Goal: Navigation & Orientation: Find specific page/section

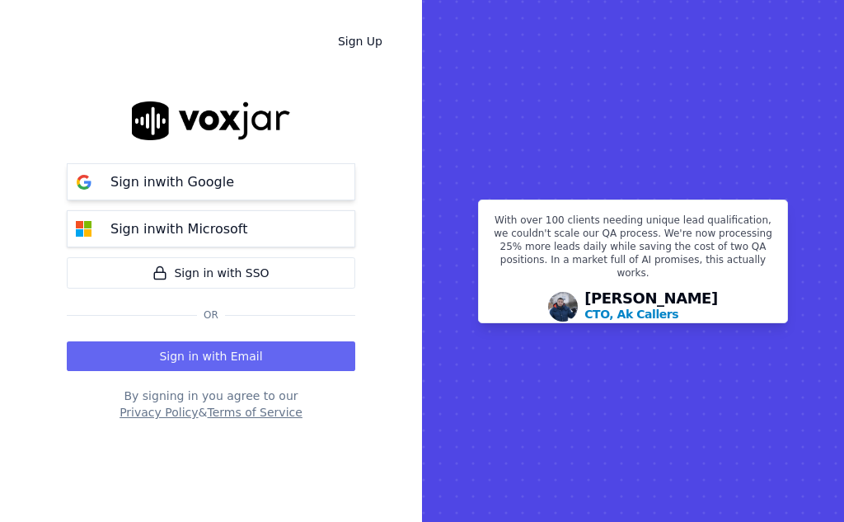
click at [155, 184] on p "Sign in with Google" at bounding box center [172, 182] width 124 height 20
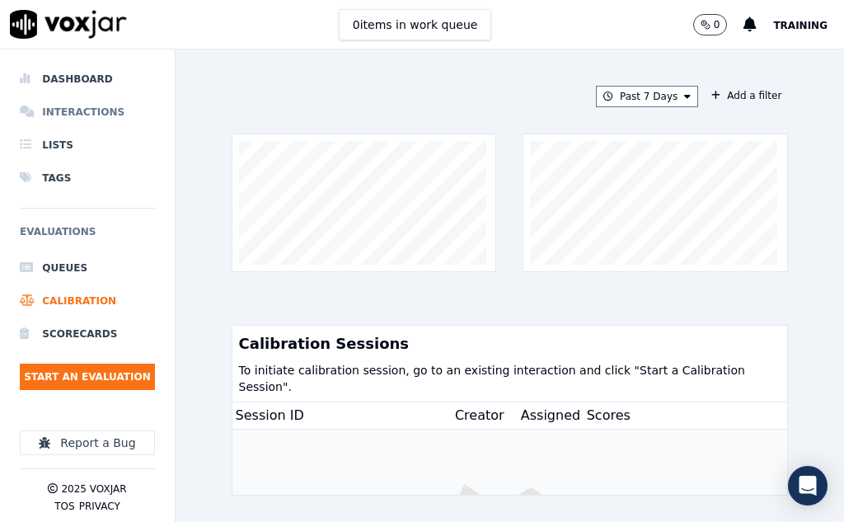
click at [54, 112] on li "Interactions" at bounding box center [87, 112] width 135 height 33
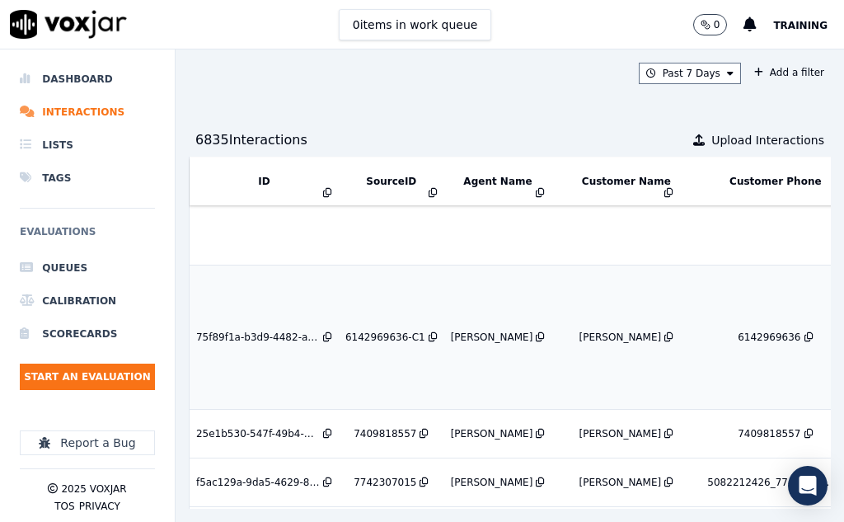
scroll to position [165, 0]
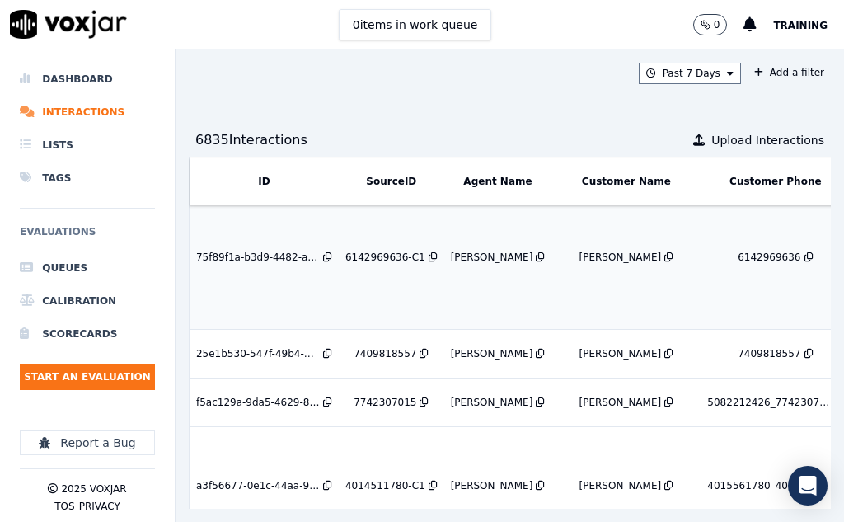
click at [498, 261] on div "[PERSON_NAME]" at bounding box center [492, 257] width 82 height 13
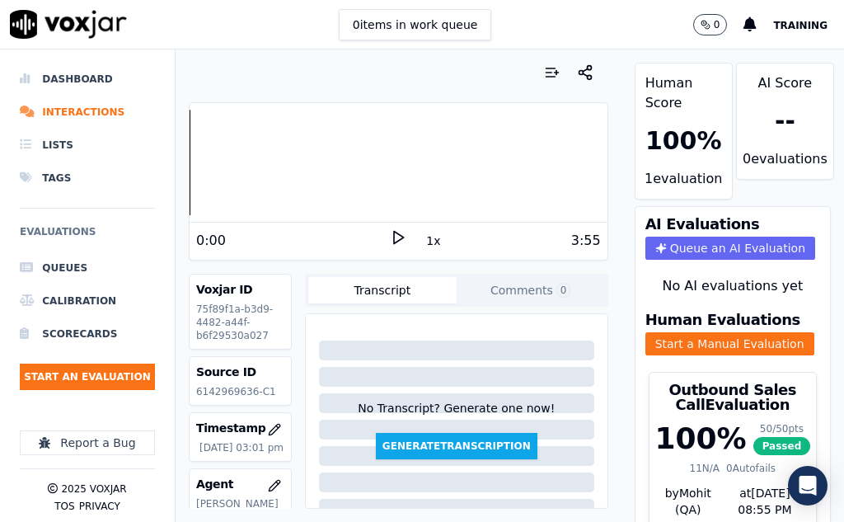
click at [789, 29] on span "Training" at bounding box center [800, 26] width 54 height 12
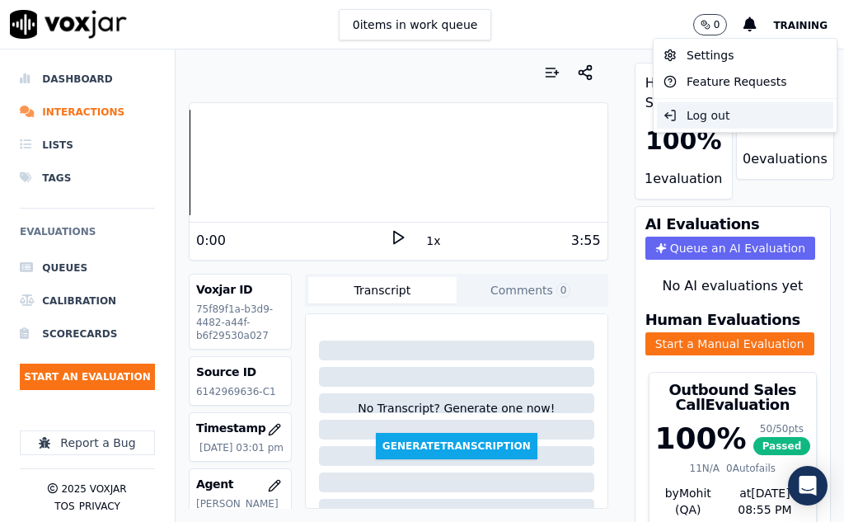
click at [704, 115] on div "Log out" at bounding box center [745, 115] width 176 height 26
